Goal: Book appointment/travel/reservation

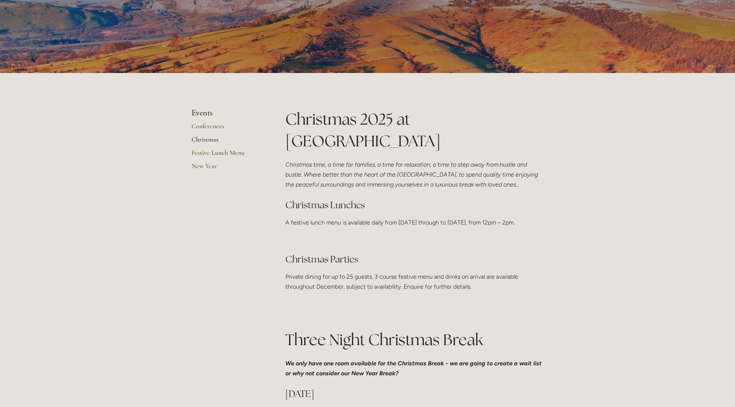
scroll to position [80, 0]
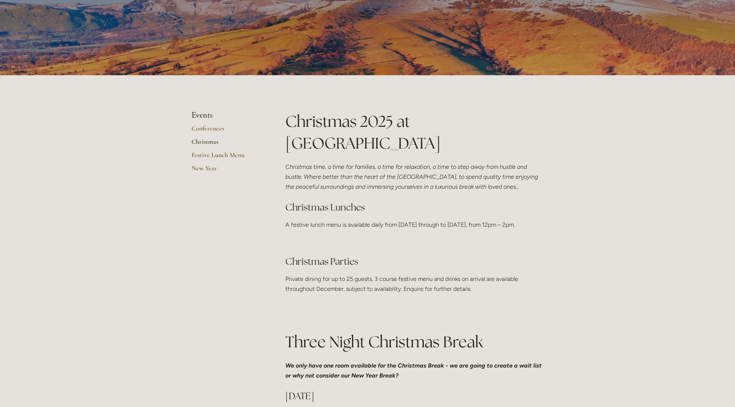
drag, startPoint x: 285, startPoint y: 141, endPoint x: 478, endPoint y: 141, distance: 193.0
copy h1 "[GEOGRAPHIC_DATA]"
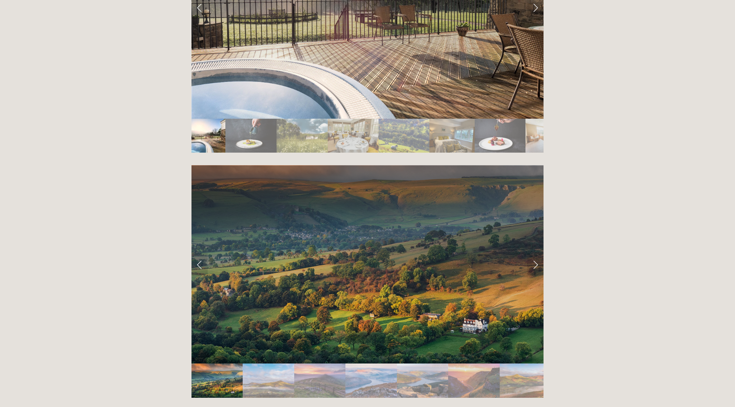
scroll to position [1451, 0]
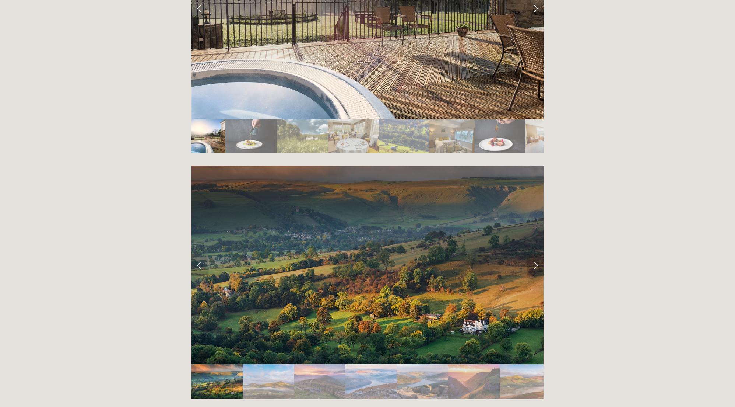
click at [537, 254] on link "Next Slide" at bounding box center [536, 265] width 16 height 22
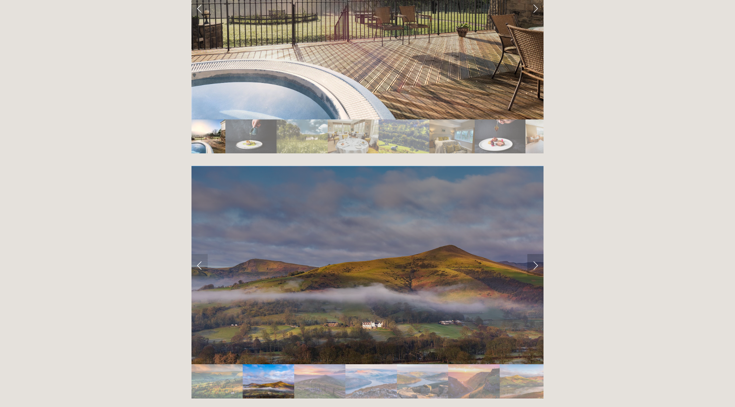
click at [537, 254] on link "Next Slide" at bounding box center [536, 265] width 16 height 22
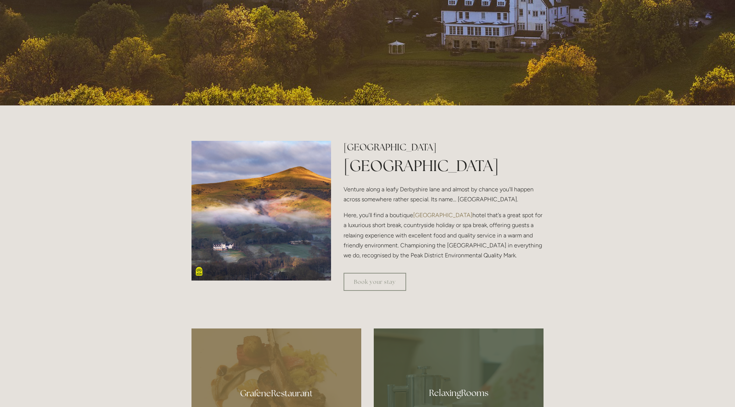
scroll to position [243, 0]
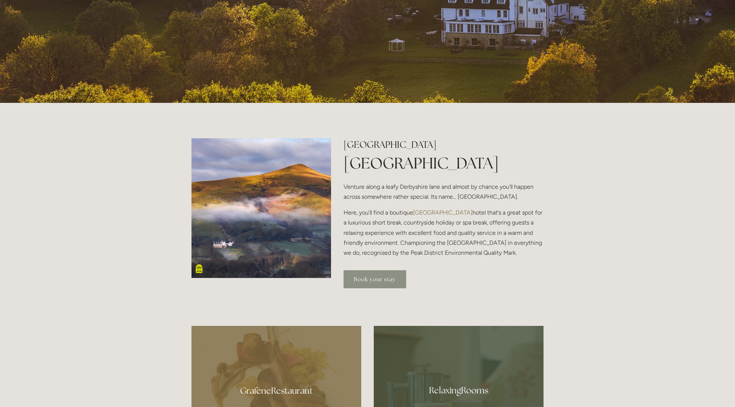
click at [373, 277] on link "Book your stay" at bounding box center [375, 279] width 63 height 18
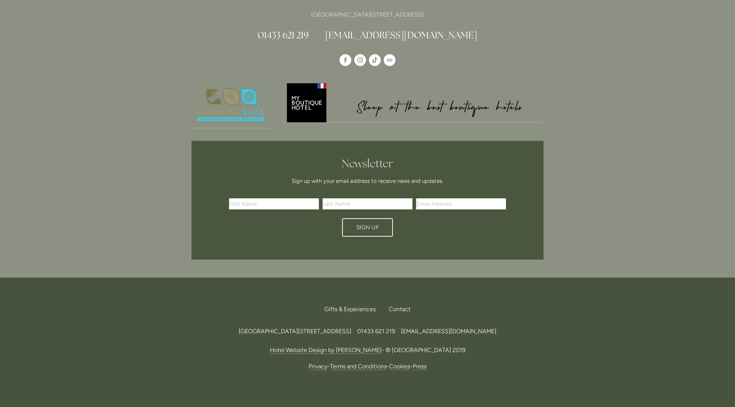
scroll to position [1324, 0]
